Goal: Check status: Check status

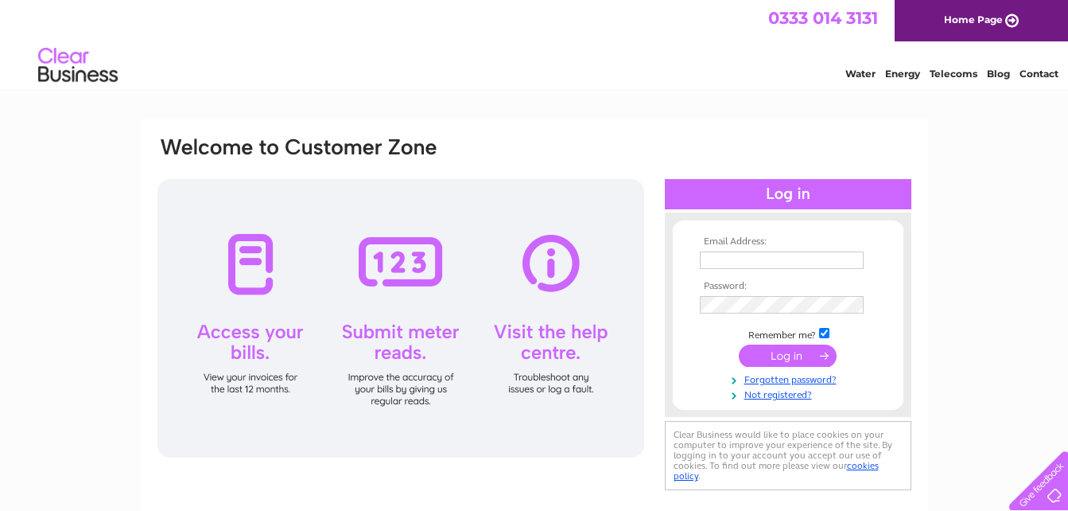
type input "abcmetalwork@aol.com"
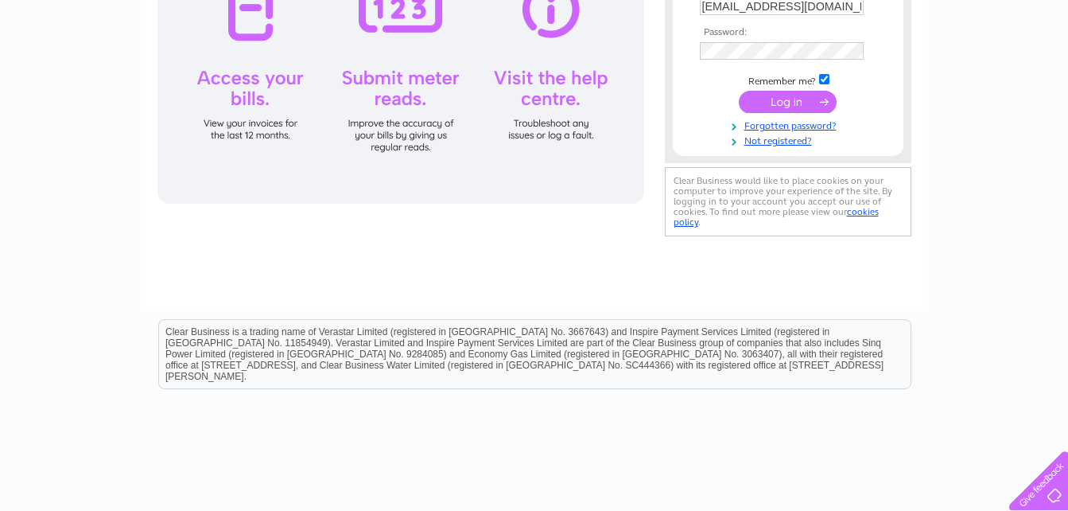
scroll to position [296, 0]
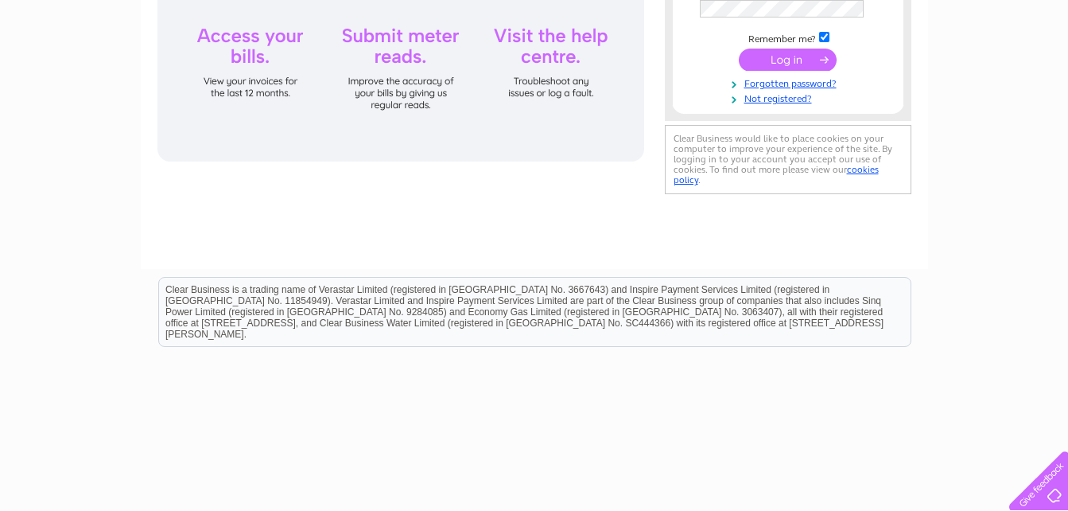
click at [805, 60] on input "submit" at bounding box center [788, 60] width 98 height 22
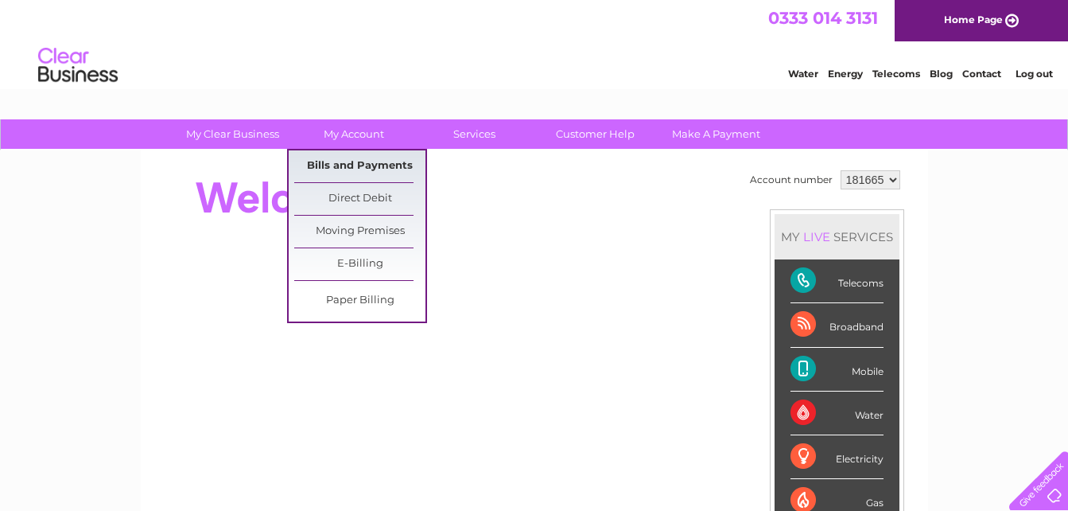
click at [366, 162] on link "Bills and Payments" at bounding box center [359, 166] width 131 height 32
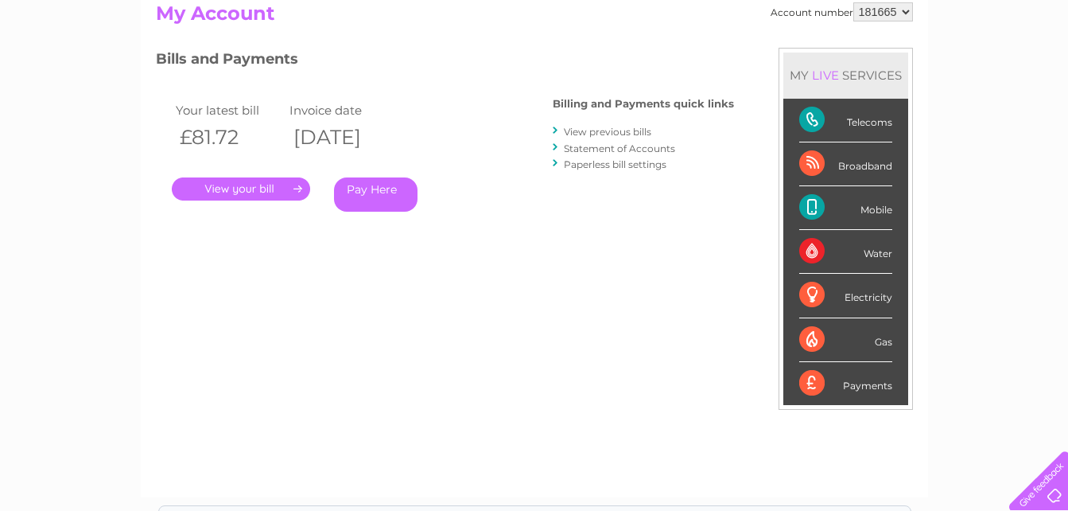
scroll to position [212, 0]
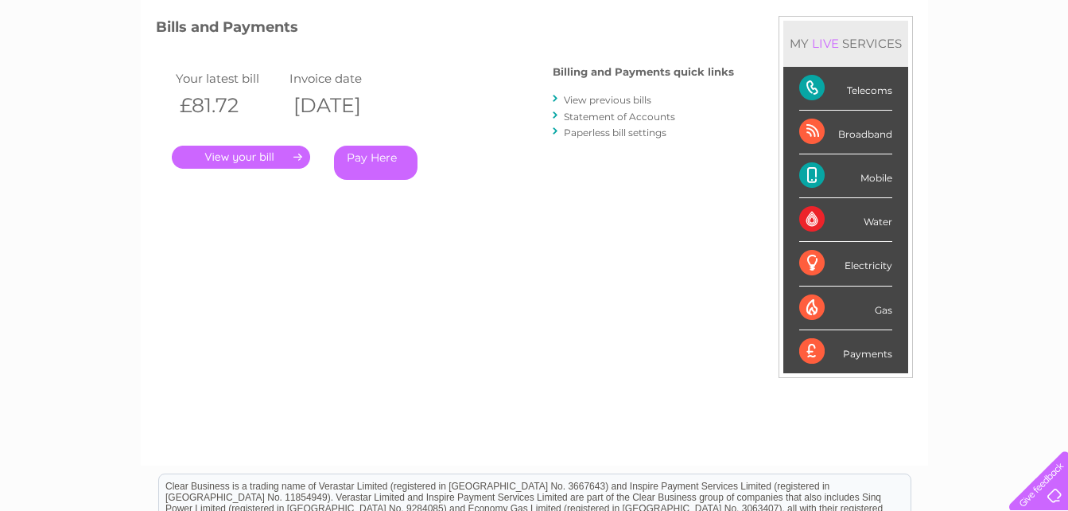
click at [254, 155] on link "." at bounding box center [241, 157] width 138 height 23
